Goal: Task Accomplishment & Management: Manage account settings

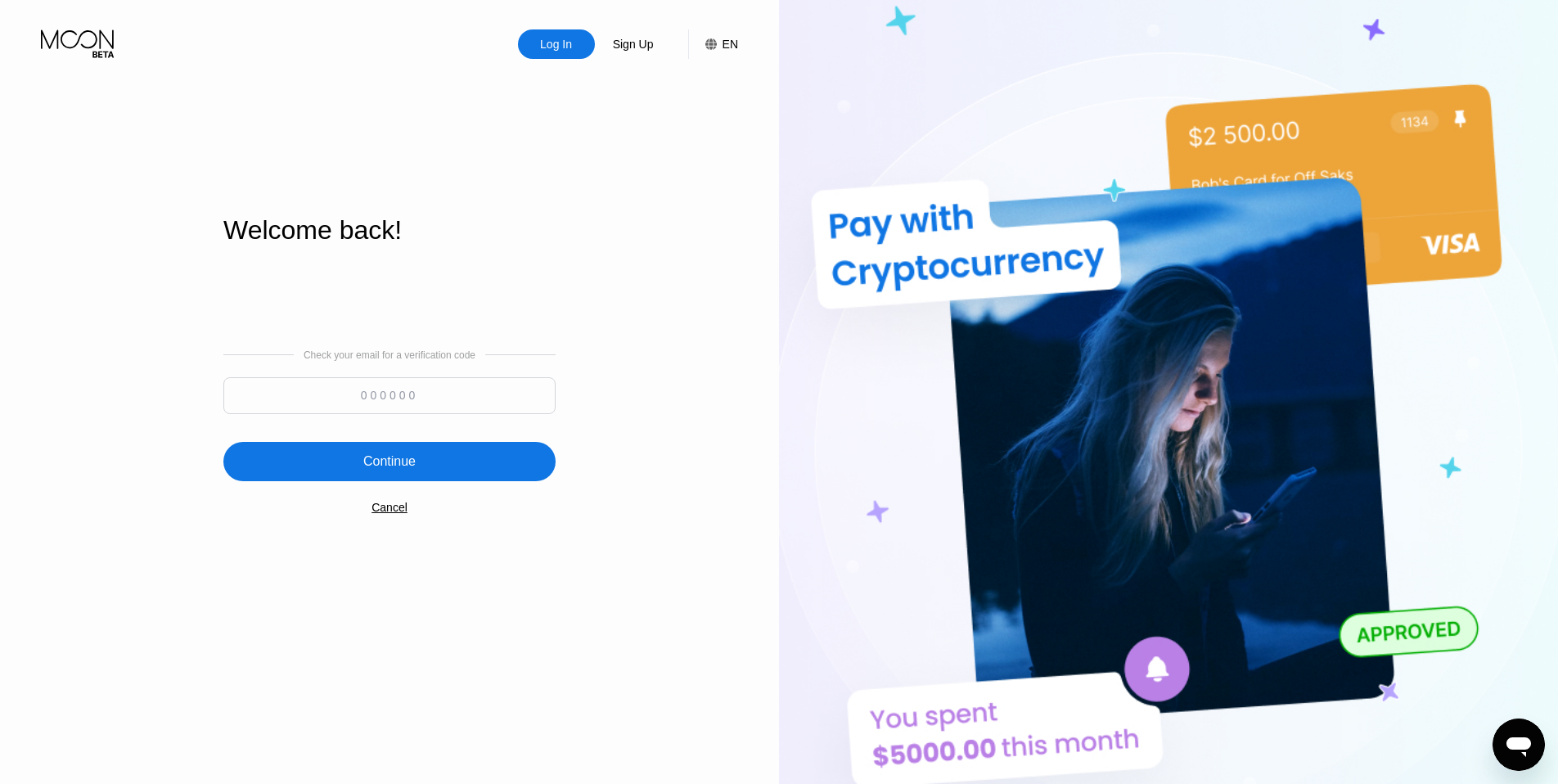
click at [449, 396] on input at bounding box center [390, 395] width 332 height 37
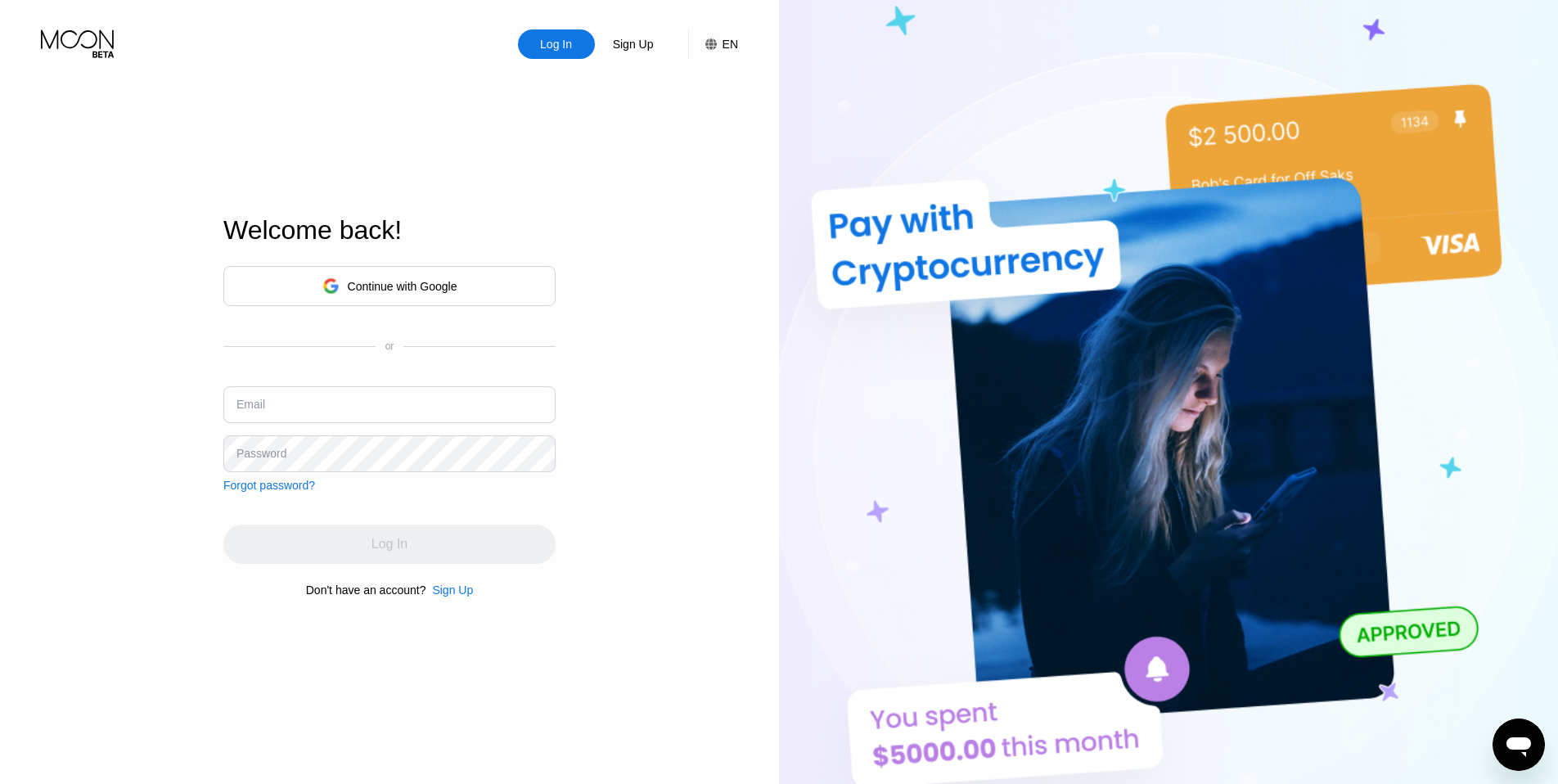
type input "[EMAIL_ADDRESS][DOMAIN_NAME]"
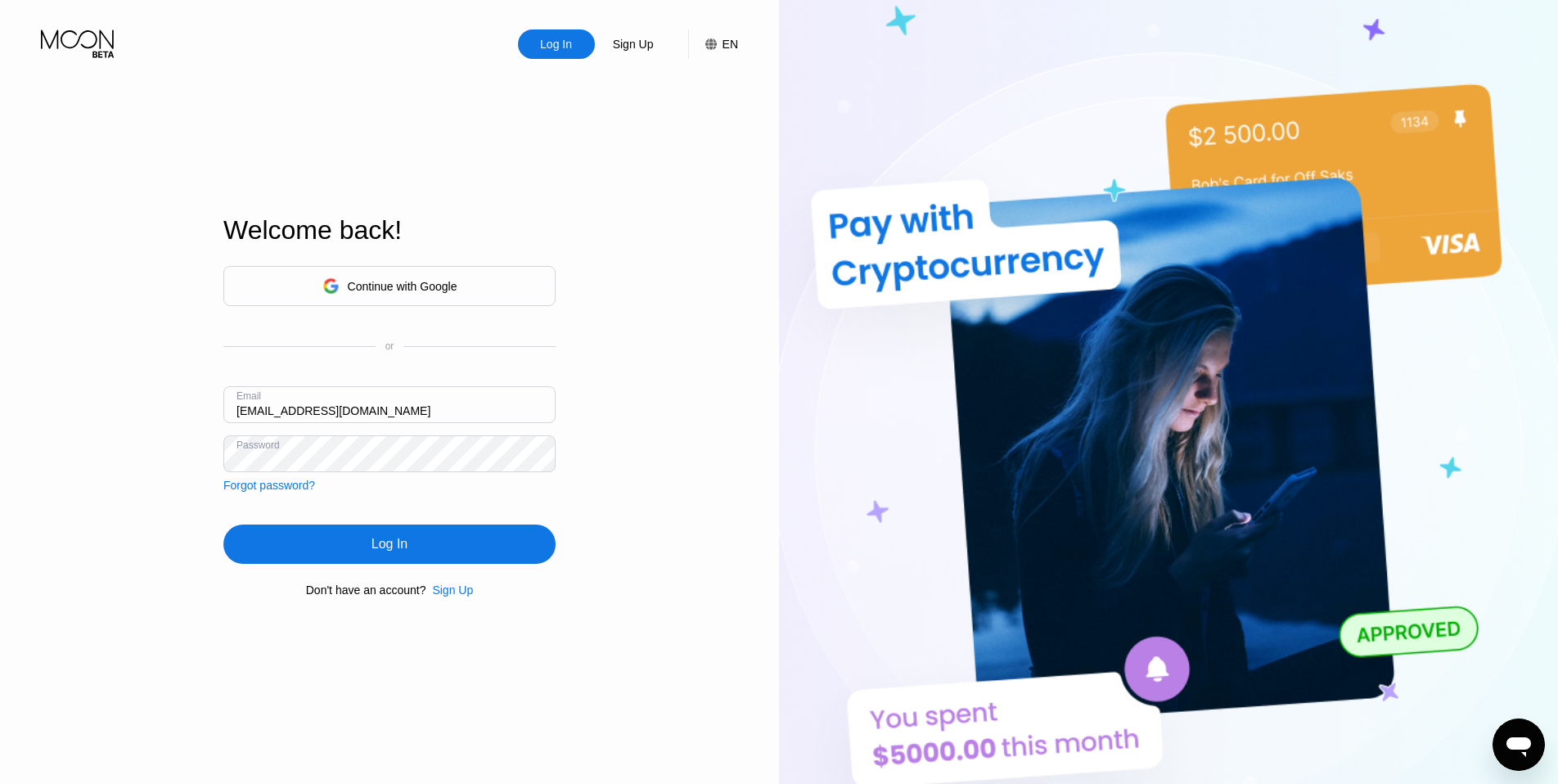
click at [242, 499] on div "Continue with Google or Email [EMAIL_ADDRESS][DOMAIN_NAME] Password Forgot pass…" at bounding box center [390, 431] width 332 height 332
click at [339, 542] on div "Log In" at bounding box center [390, 544] width 332 height 40
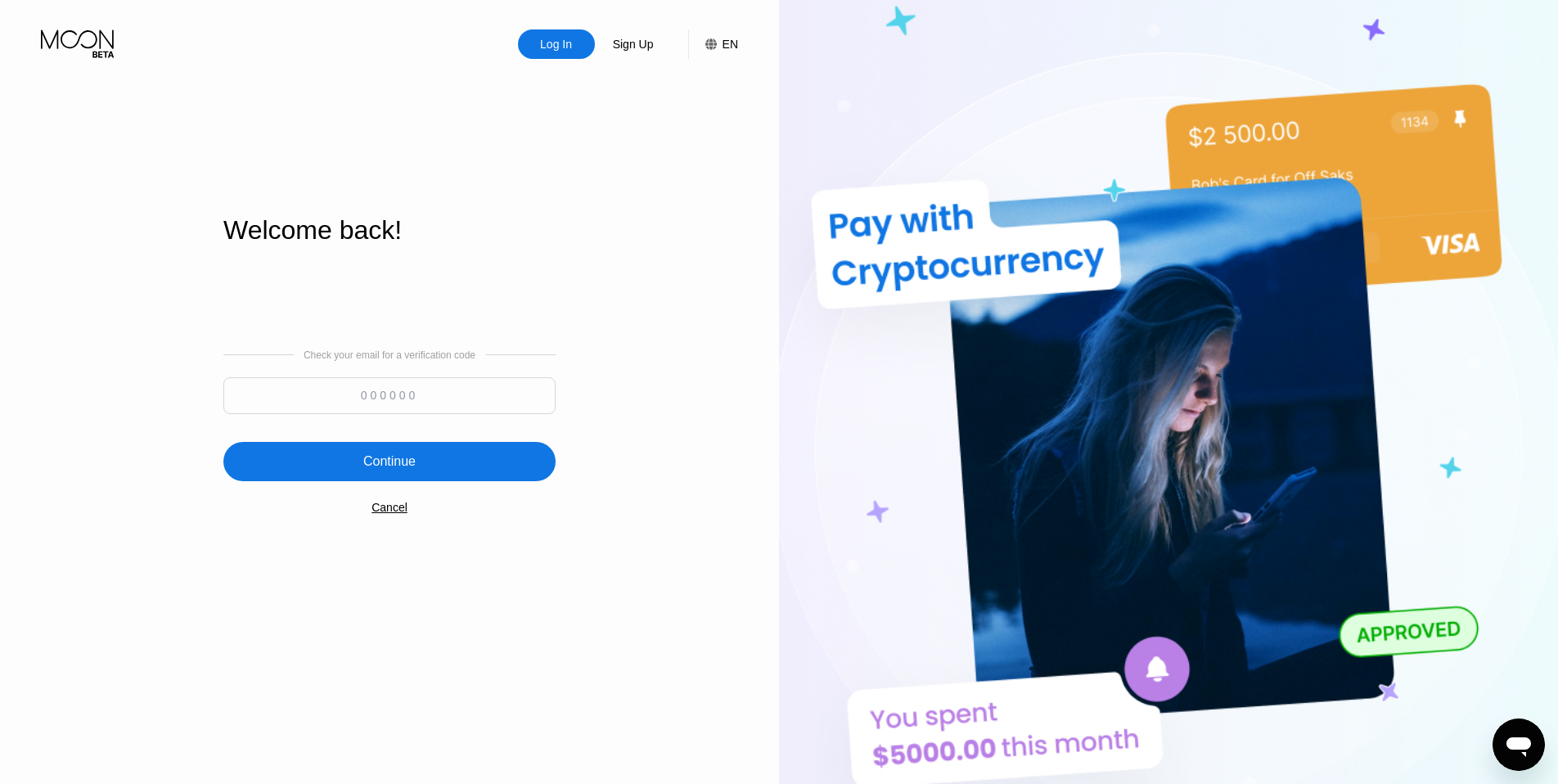
click at [369, 389] on input at bounding box center [390, 395] width 332 height 37
paste input "836677"
type input "836677"
click at [330, 472] on div "Continue" at bounding box center [390, 461] width 332 height 40
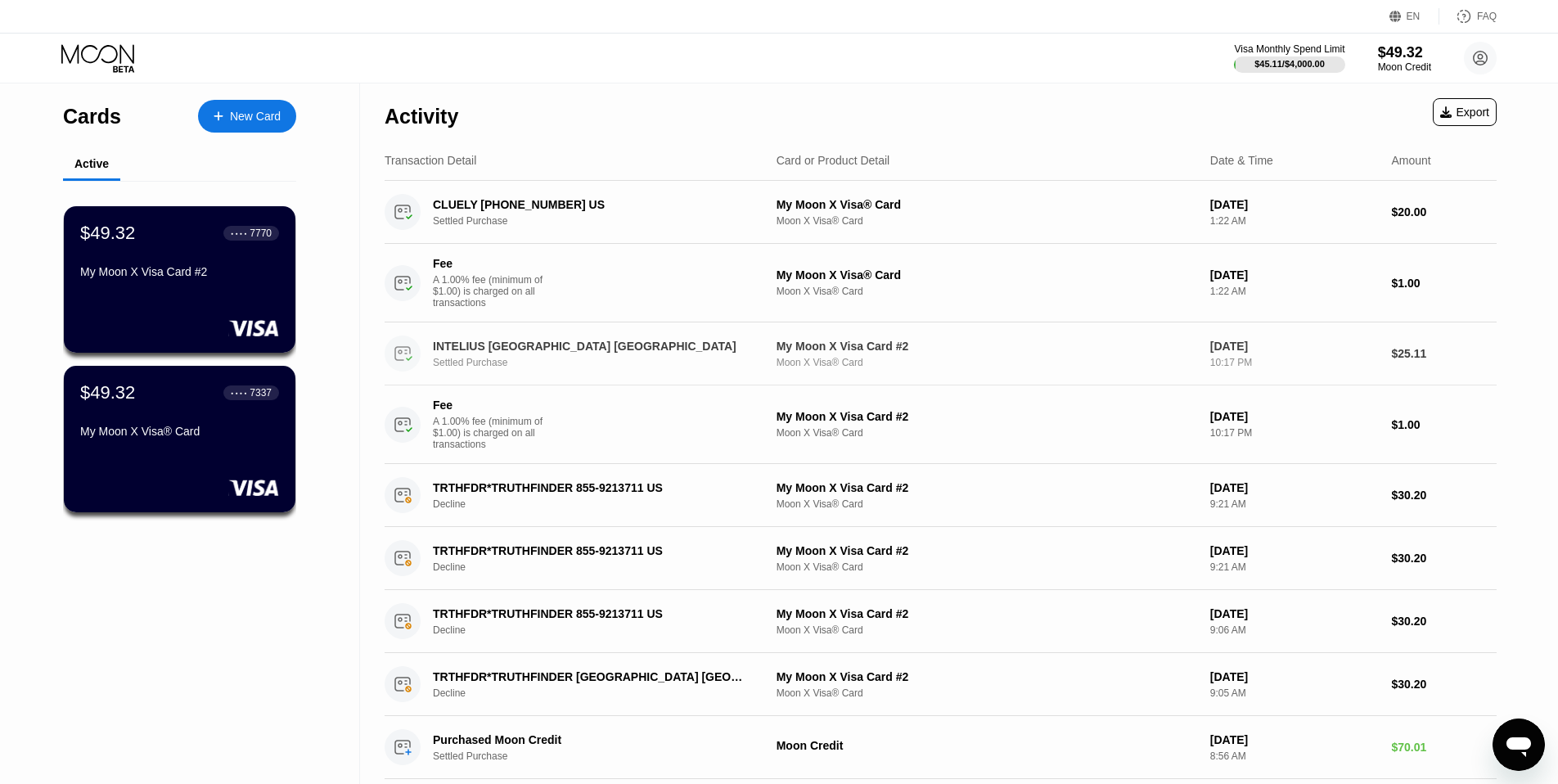
click at [840, 360] on div "Moon X Visa® Card" at bounding box center [987, 362] width 421 height 11
